Goal: Transaction & Acquisition: Book appointment/travel/reservation

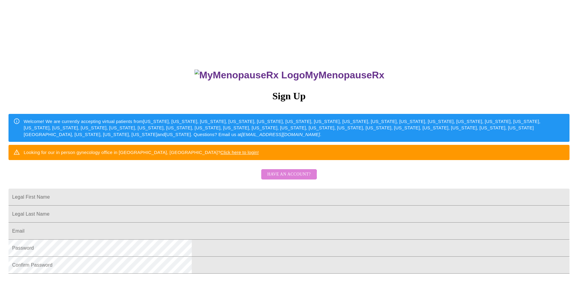
click at [289, 178] on span "Have an account?" at bounding box center [288, 175] width 43 height 8
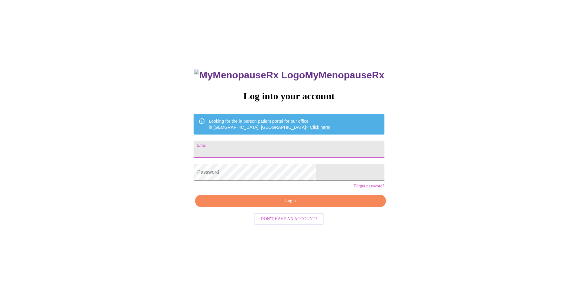
click at [252, 147] on input "Email" at bounding box center [289, 149] width 191 height 17
type input "[EMAIL_ADDRESS][DOMAIN_NAME]"
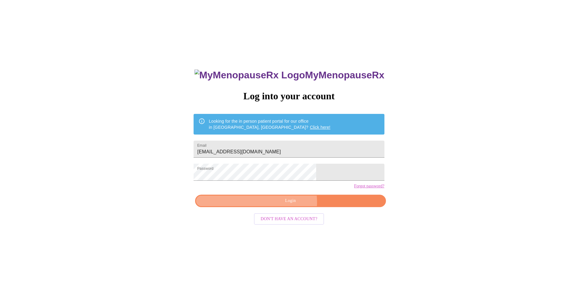
click at [289, 205] on span "Login" at bounding box center [290, 201] width 177 height 8
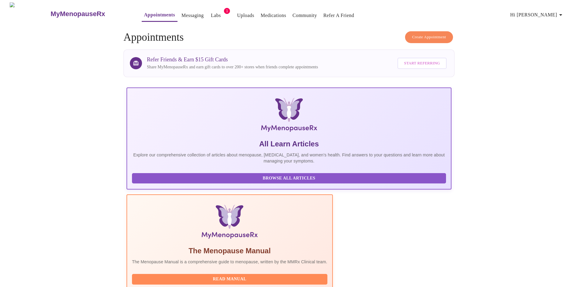
click at [433, 38] on span "Create Appointment" at bounding box center [429, 37] width 34 height 7
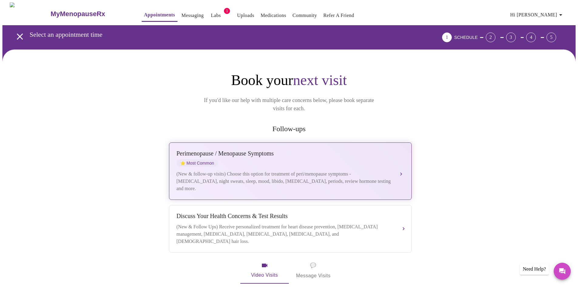
click at [402, 164] on button "[MEDICAL_DATA] / Menopause Symptoms ⭐ Most Common (New & follow-up visits) Choo…" at bounding box center [290, 170] width 243 height 57
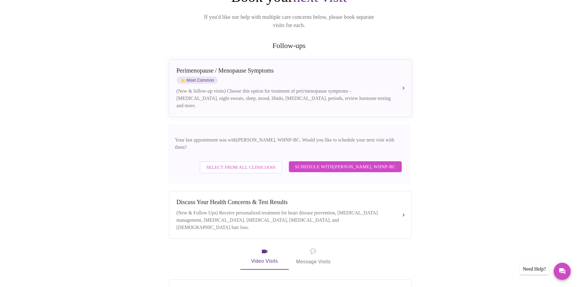
scroll to position [121, 0]
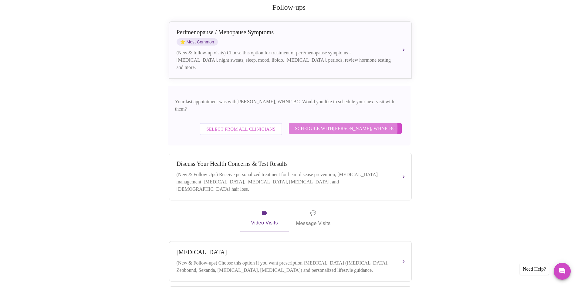
click at [328, 124] on span "Schedule with [PERSON_NAME], WHNP-BC" at bounding box center [345, 128] width 101 height 8
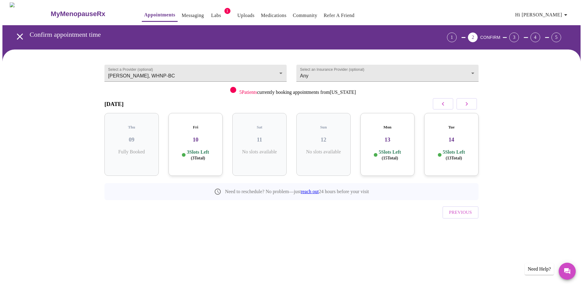
click at [196, 136] on h3 "10" at bounding box center [195, 139] width 45 height 7
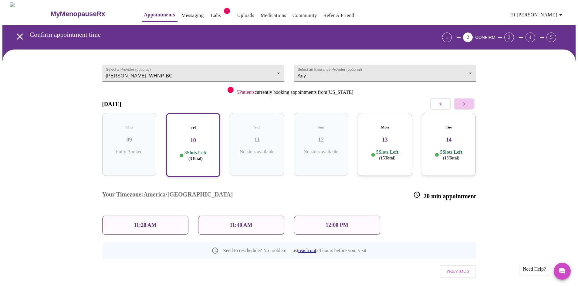
click at [463, 108] on button "button" at bounding box center [464, 104] width 21 height 12
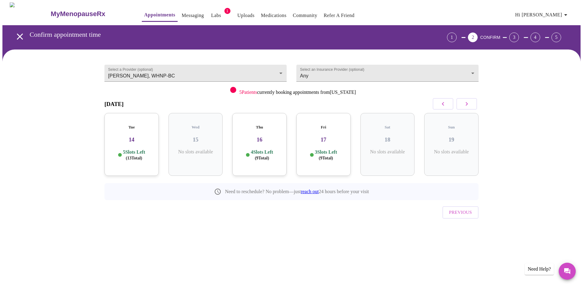
click at [337, 125] on h5 "Fri" at bounding box center [323, 127] width 45 height 5
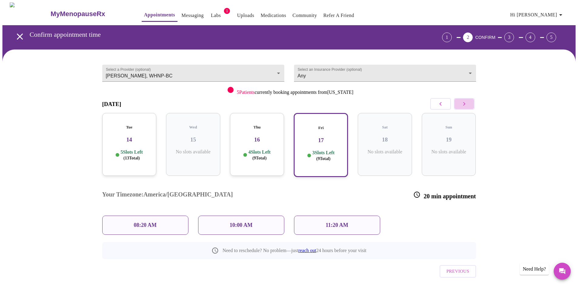
click at [465, 101] on icon "button" at bounding box center [464, 103] width 7 height 7
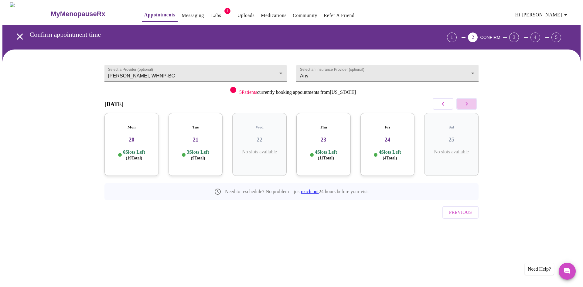
click at [465, 102] on icon "button" at bounding box center [466, 103] width 7 height 7
click at [443, 104] on icon "button" at bounding box center [442, 103] width 7 height 7
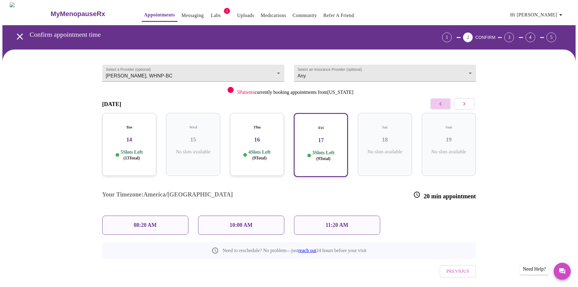
click at [443, 104] on icon "button" at bounding box center [440, 103] width 7 height 7
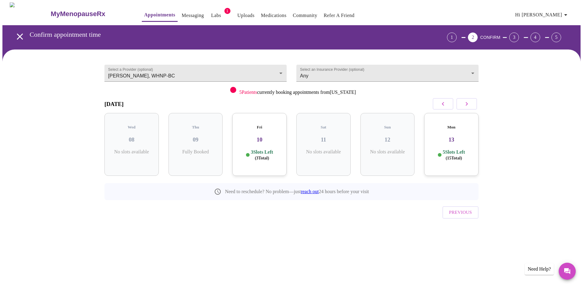
click at [264, 136] on h3 "10" at bounding box center [259, 139] width 45 height 7
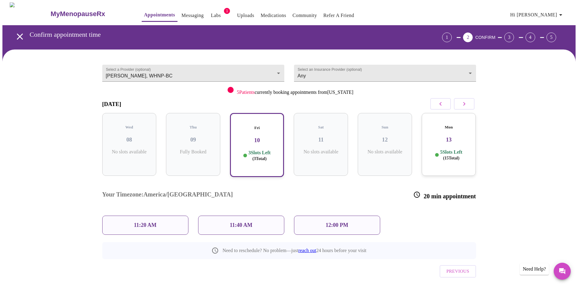
click at [463, 136] on h3 "13" at bounding box center [449, 139] width 45 height 7
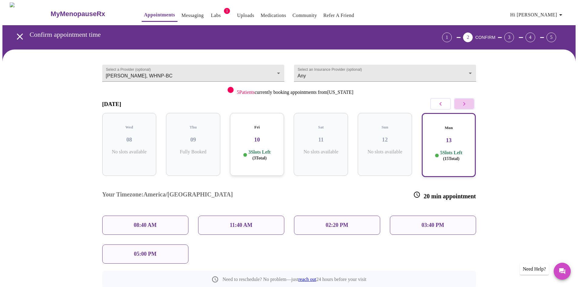
click at [463, 101] on icon "button" at bounding box center [464, 103] width 7 height 7
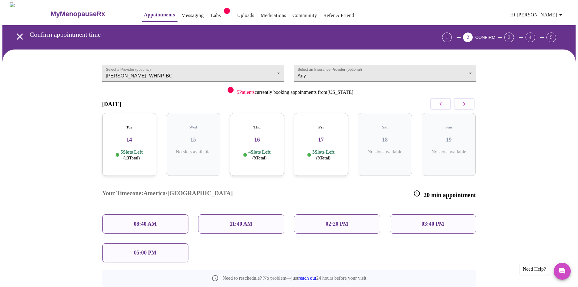
click at [125, 136] on h3 "14" at bounding box center [129, 139] width 45 height 7
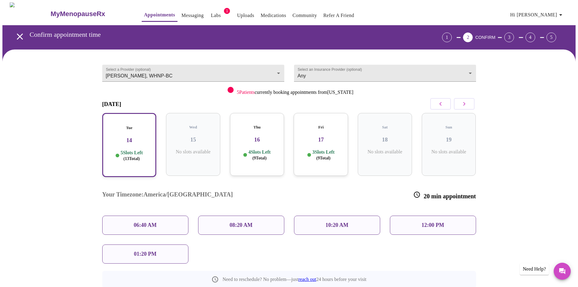
click at [259, 136] on h3 "16" at bounding box center [257, 139] width 45 height 7
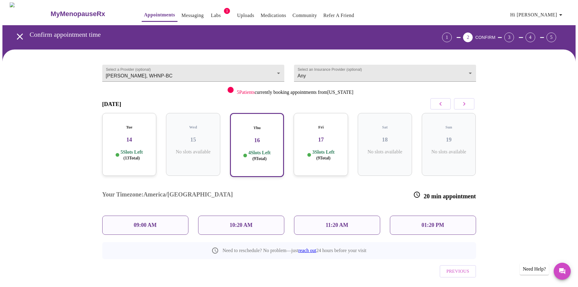
click at [259, 137] on h3 "16" at bounding box center [257, 140] width 43 height 7
click at [126, 136] on h3 "14" at bounding box center [129, 139] width 45 height 7
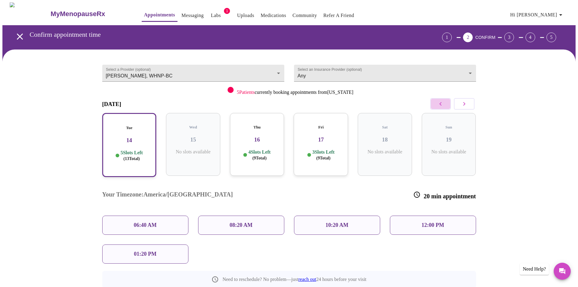
click at [439, 103] on icon "button" at bounding box center [440, 103] width 7 height 7
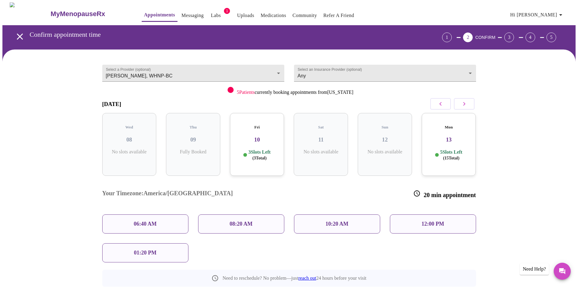
click at [265, 136] on h3 "10" at bounding box center [257, 139] width 45 height 7
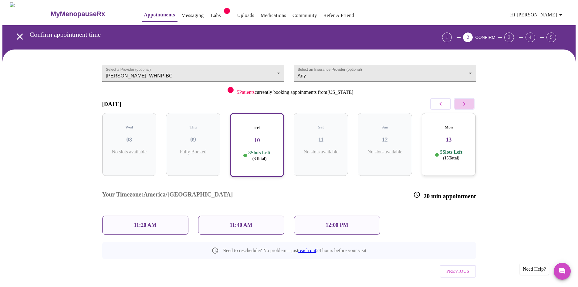
click at [466, 103] on icon "button" at bounding box center [464, 103] width 7 height 7
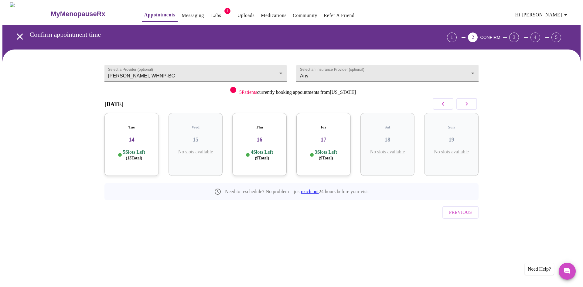
click at [137, 149] on p "5 Slots Left ( 13 Total)" at bounding box center [134, 155] width 22 height 12
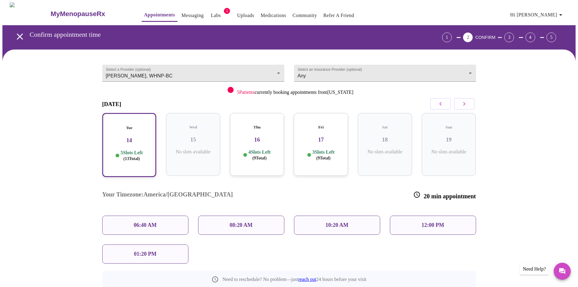
click at [154, 222] on p "06:40 AM" at bounding box center [145, 225] width 23 height 6
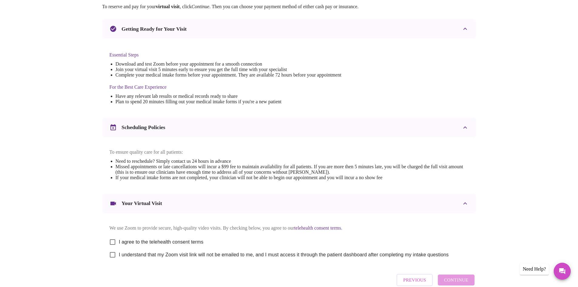
scroll to position [121, 0]
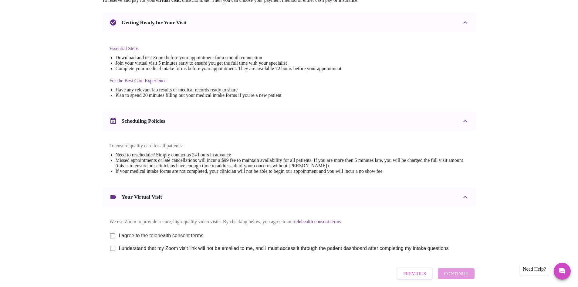
click at [113, 240] on input "I agree to the telehealth consent terms" at bounding box center [112, 235] width 13 height 13
checkbox input "true"
click at [113, 255] on input "I understand that my Zoom visit link will not be emailed to me, and I must acce…" at bounding box center [112, 248] width 13 height 13
checkbox input "true"
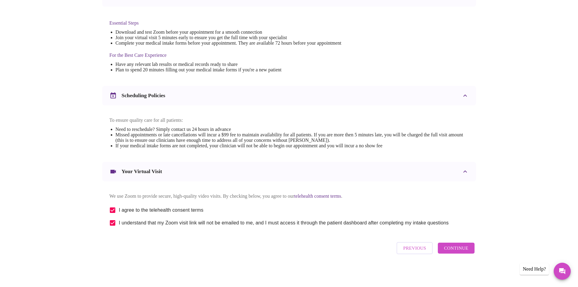
scroll to position [153, 0]
